Goal: Transaction & Acquisition: Purchase product/service

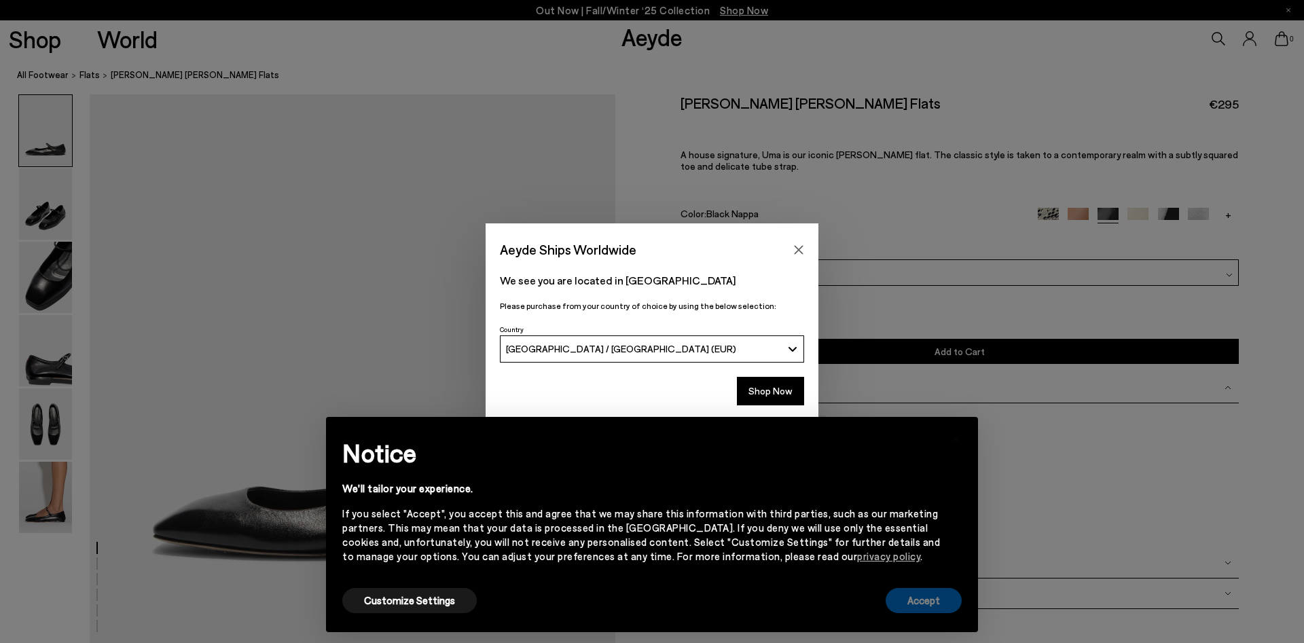
click at [932, 596] on button "Accept" at bounding box center [924, 600] width 76 height 25
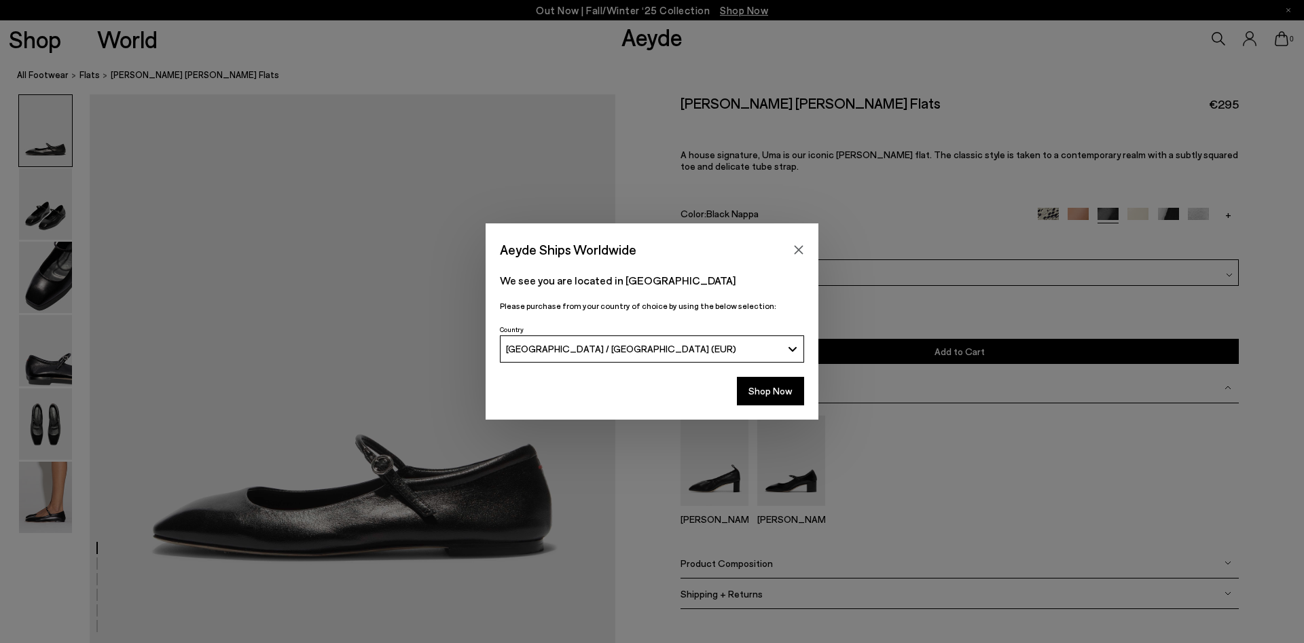
click at [55, 499] on div "Aeyde Ships Worldwide We see you are located in Deutschland Please purchase fro…" at bounding box center [652, 321] width 1304 height 643
click at [768, 389] on button "Shop Now" at bounding box center [770, 391] width 67 height 29
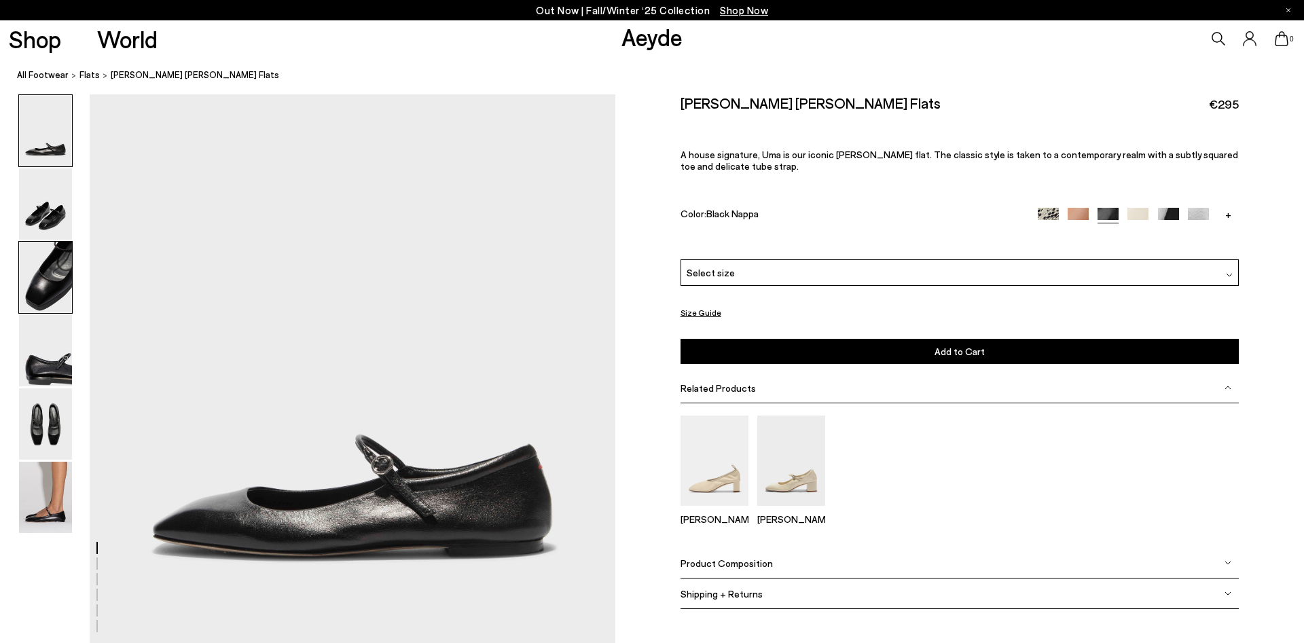
click at [24, 283] on img at bounding box center [45, 277] width 53 height 71
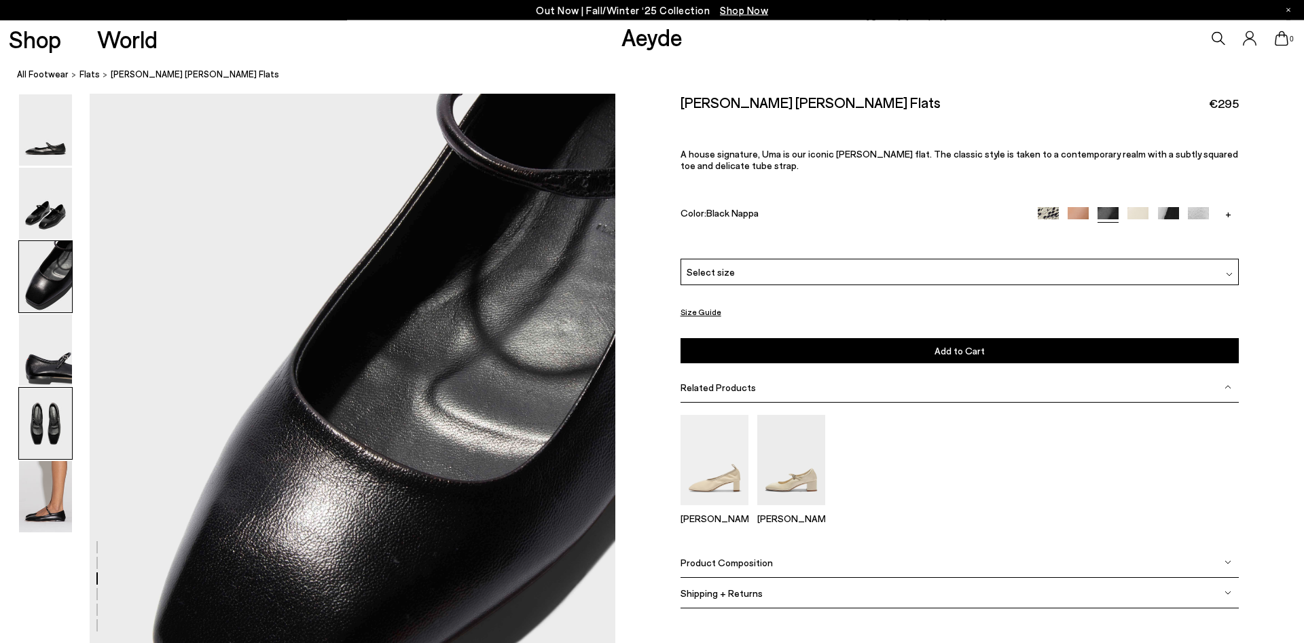
click at [42, 443] on img at bounding box center [45, 423] width 53 height 71
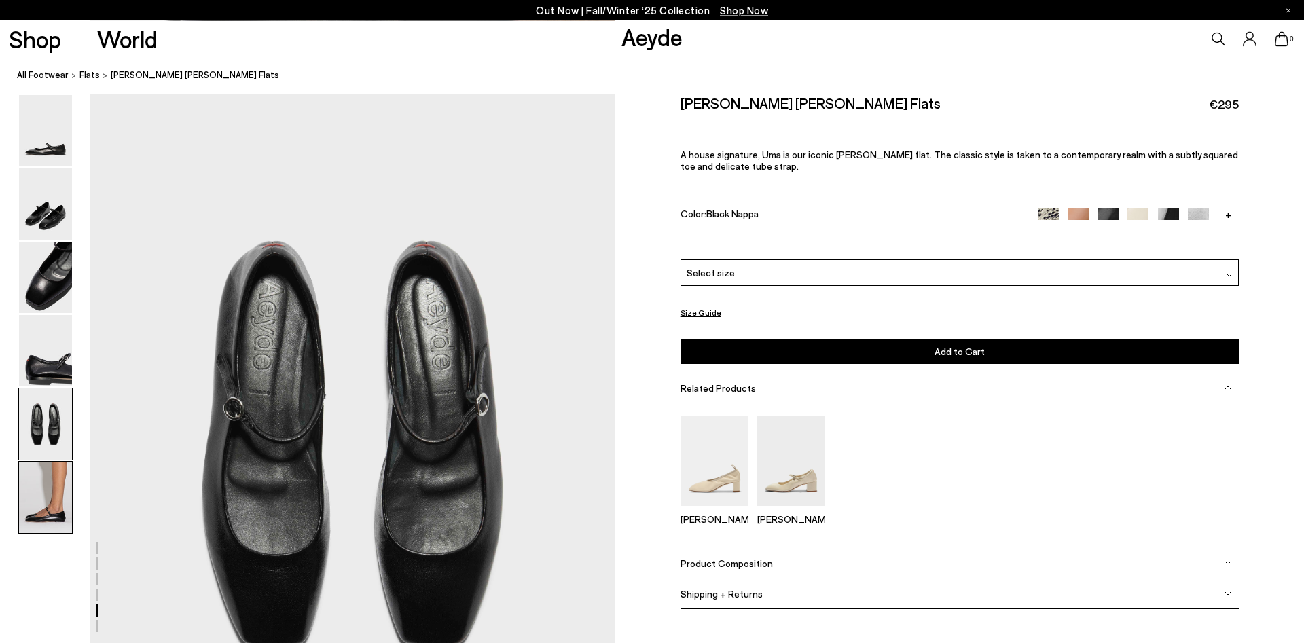
click at [52, 498] on img at bounding box center [45, 497] width 53 height 71
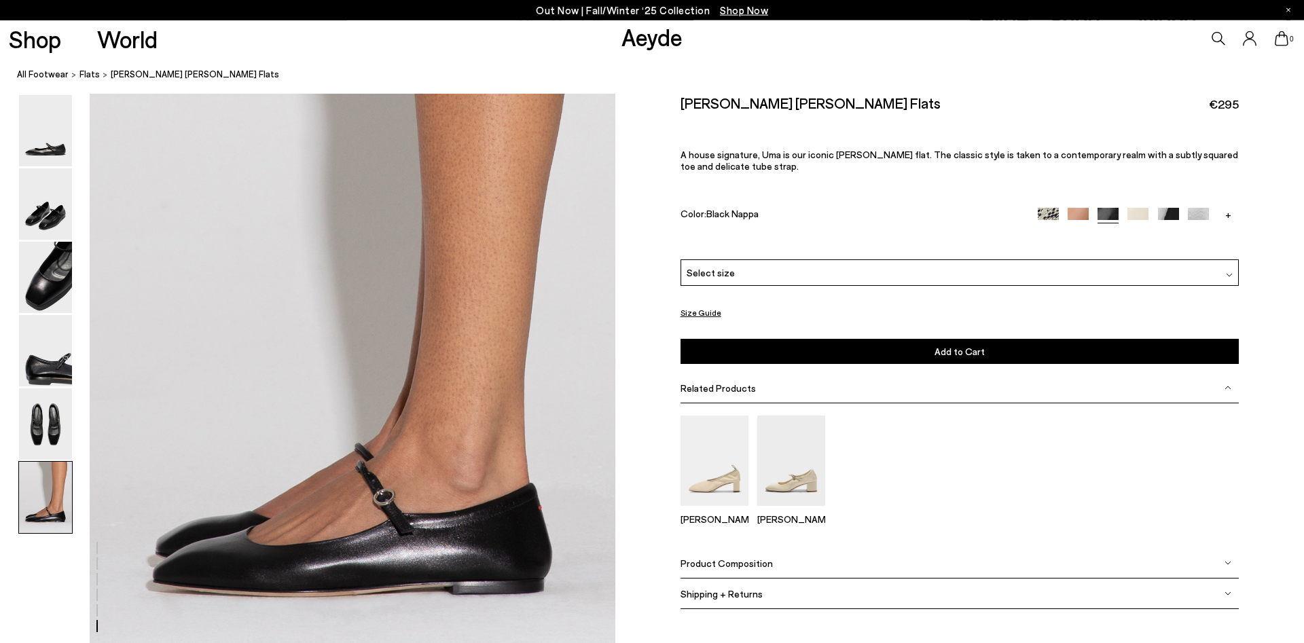
scroll to position [3455, 0]
